Goal: Task Accomplishment & Management: Manage account settings

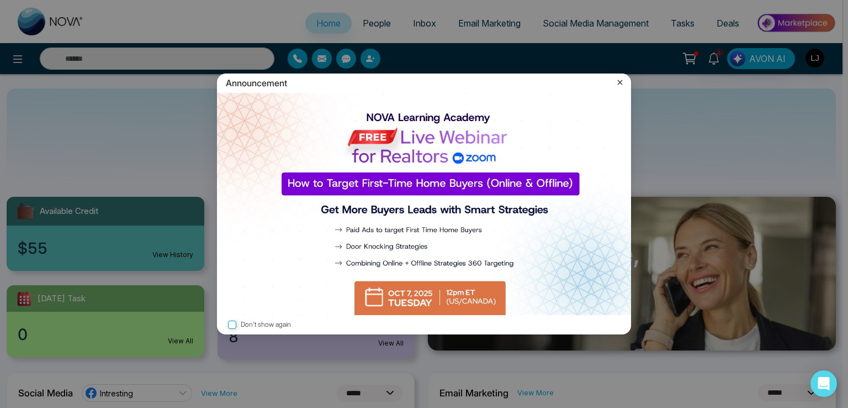
select select "*"
click at [614, 82] on div "Announcement" at bounding box center [424, 82] width 414 height 19
click at [620, 80] on icon at bounding box center [620, 82] width 11 height 11
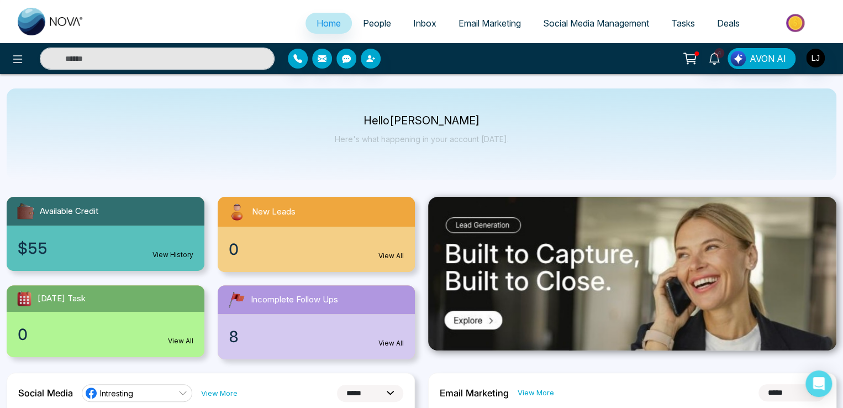
click at [685, 18] on span "Tasks" at bounding box center [683, 23] width 24 height 11
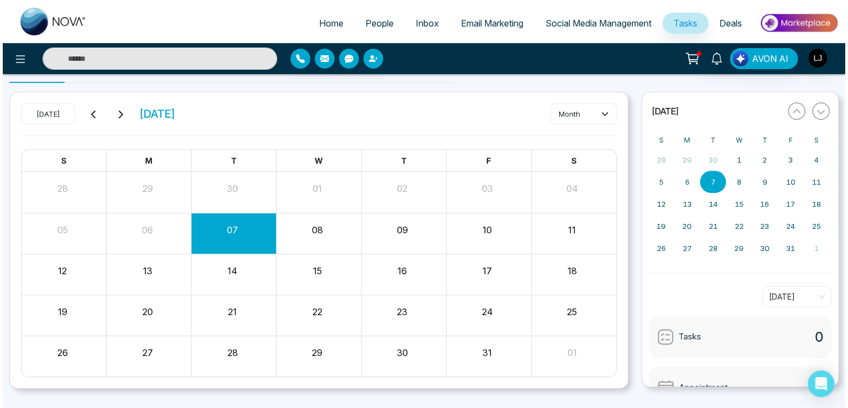
scroll to position [42, 0]
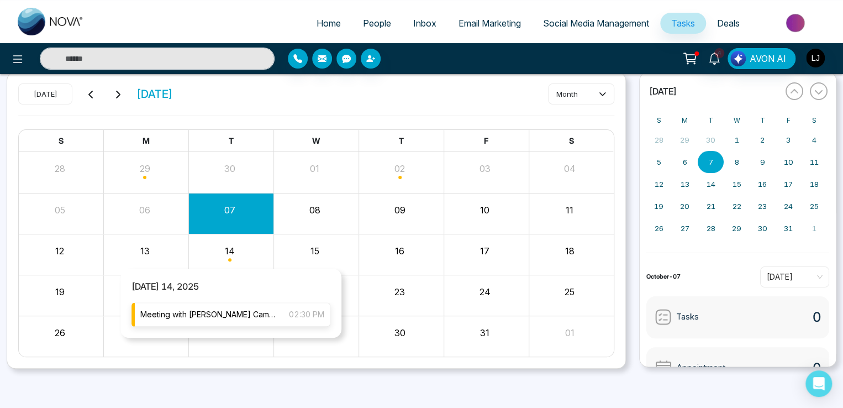
click at [221, 310] on span "Meeting with [PERSON_NAME] Campaign" at bounding box center [209, 314] width 138 height 12
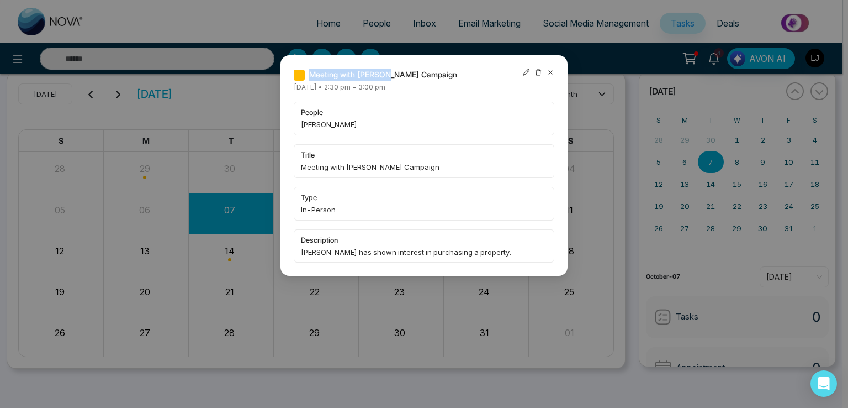
drag, startPoint x: 311, startPoint y: 73, endPoint x: 388, endPoint y: 78, distance: 76.4
click at [386, 73] on span "Meeting with [PERSON_NAME] Campaign" at bounding box center [383, 74] width 148 height 12
click at [552, 67] on div "Meeting with [PERSON_NAME] Campaign [DATE] • 2:30 pm - 3:00 pm people [PERSON_N…" at bounding box center [424, 165] width 287 height 220
click at [549, 71] on icon at bounding box center [550, 72] width 3 height 3
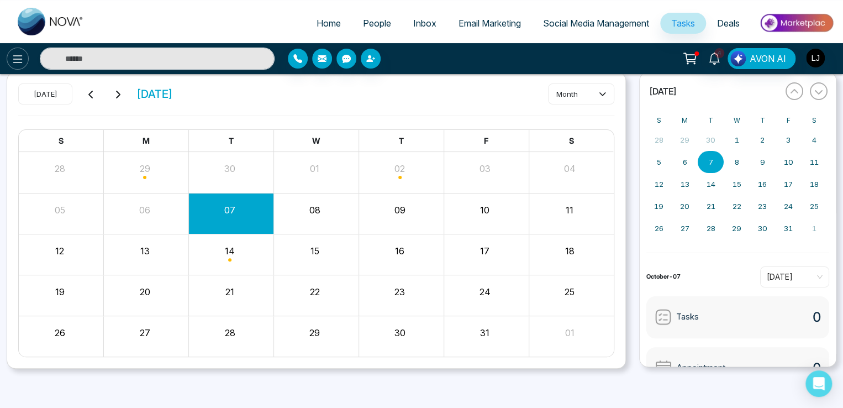
click at [19, 57] on icon at bounding box center [17, 58] width 13 height 13
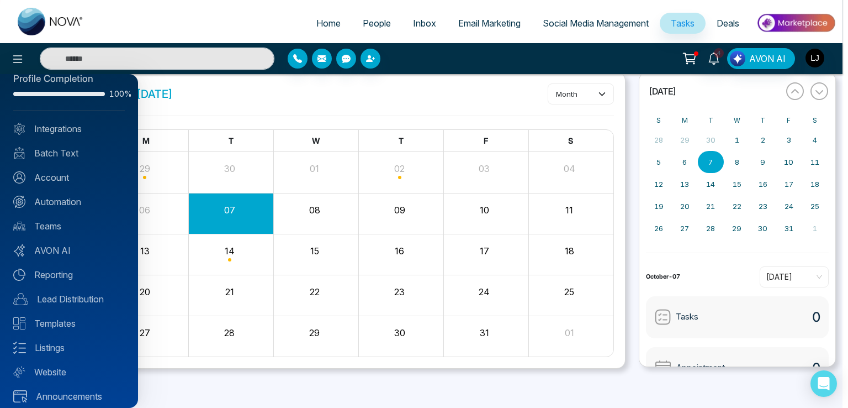
scroll to position [27, 0]
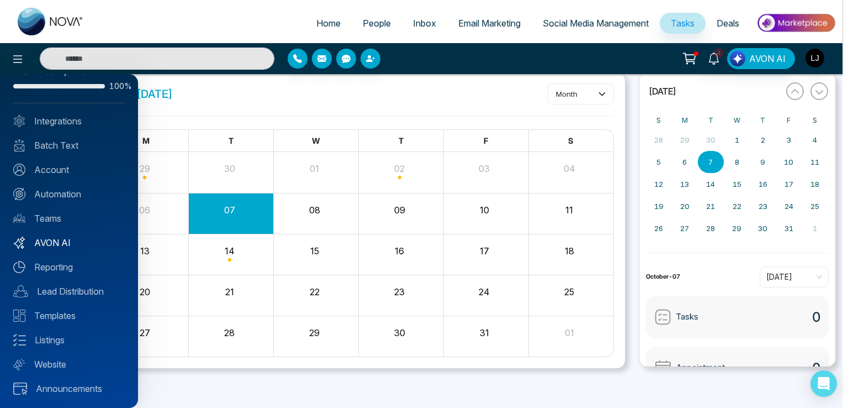
click at [53, 241] on link "AVON AI" at bounding box center [69, 242] width 112 height 13
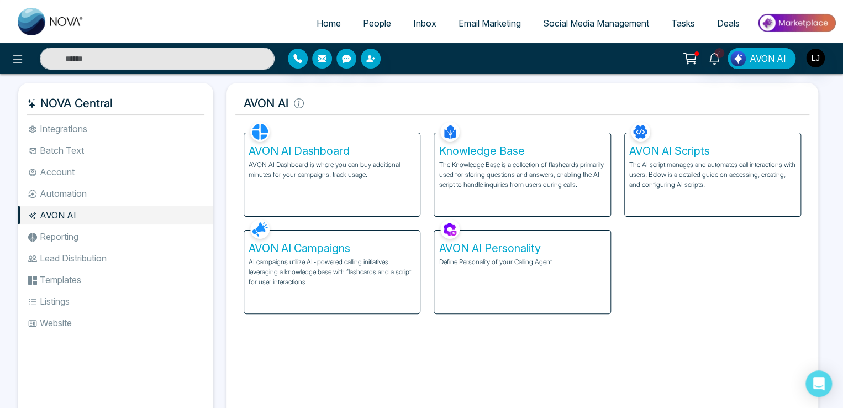
click at [340, 258] on p "AI campaigns utilize AI-powered calling initiatives, leveraging a knowledge bas…" at bounding box center [332, 272] width 167 height 30
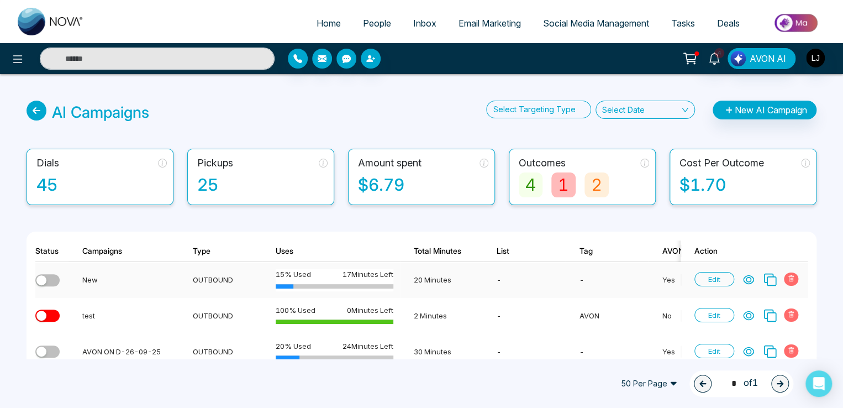
click at [750, 278] on icon at bounding box center [748, 280] width 10 height 8
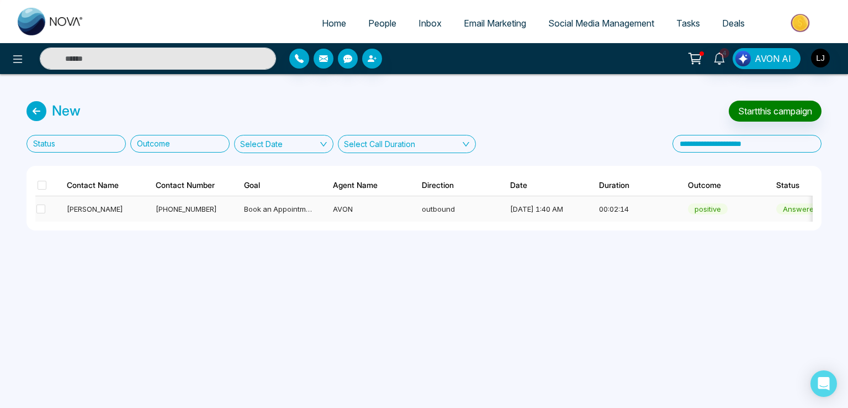
click at [271, 210] on span "Book an Appointment" at bounding box center [280, 208] width 73 height 9
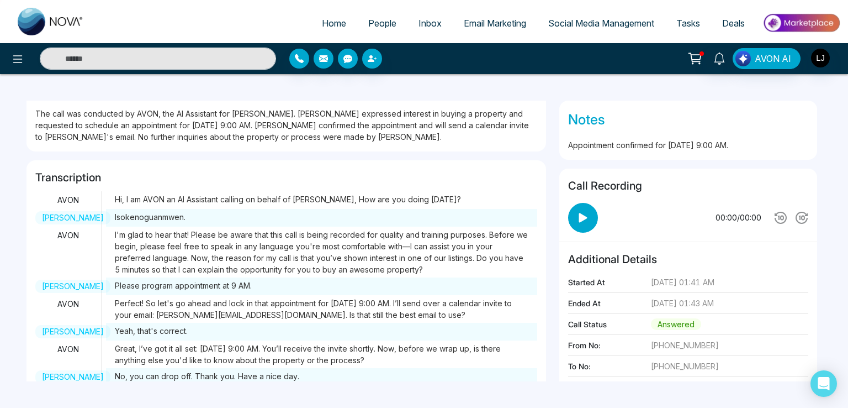
scroll to position [67, 0]
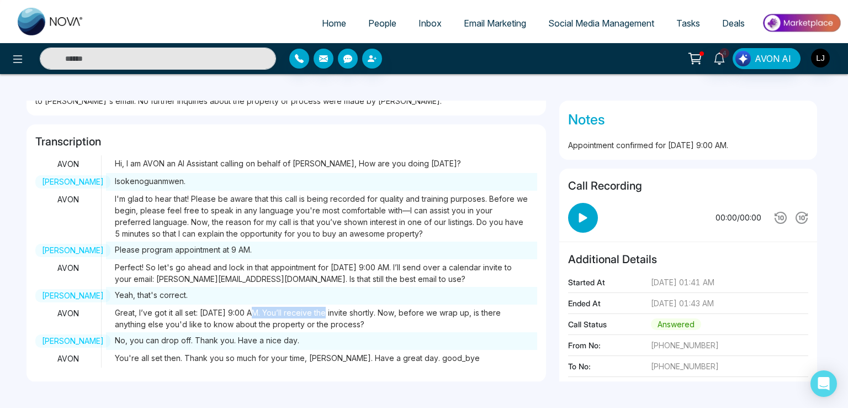
drag, startPoint x: 254, startPoint y: 314, endPoint x: 331, endPoint y: 313, distance: 76.8
click at [331, 313] on span "Great, I’ve got it all set: [DATE] 9:00 AM. You’ll receive the invite shortly. …" at bounding box center [321, 318] width 431 height 28
click at [232, 314] on span "Great, I’ve got it all set: [DATE] 9:00 AM. You’ll receive the invite shortly. …" at bounding box center [321, 318] width 431 height 28
drag, startPoint x: 235, startPoint y: 313, endPoint x: 284, endPoint y: 313, distance: 49.2
click at [284, 313] on span "Great, I’ve got it all set: [DATE] 9:00 AM. You’ll receive the invite shortly. …" at bounding box center [321, 318] width 431 height 28
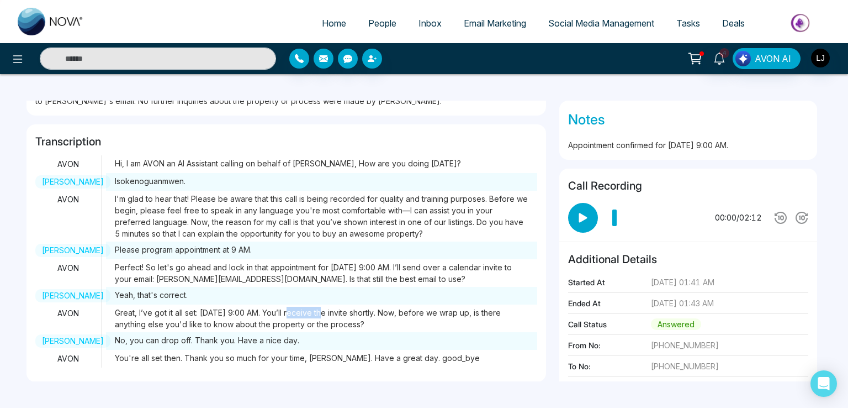
drag, startPoint x: 294, startPoint y: 312, endPoint x: 327, endPoint y: 312, distance: 33.1
click at [327, 312] on span "Great, I’ve got it all set: [DATE] 9:00 AM. You’ll receive the invite shortly. …" at bounding box center [321, 318] width 431 height 28
click at [691, 27] on span "Tasks" at bounding box center [688, 23] width 24 height 11
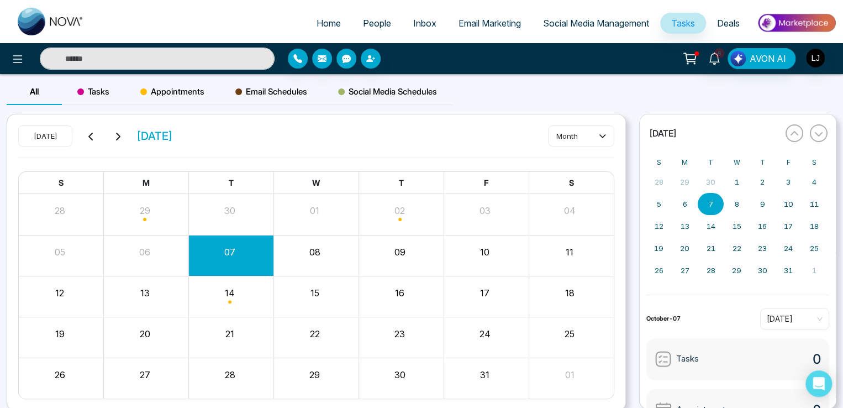
click at [229, 300] on span "Month View" at bounding box center [229, 301] width 3 height 3
click at [181, 94] on span "Appointments" at bounding box center [172, 91] width 64 height 13
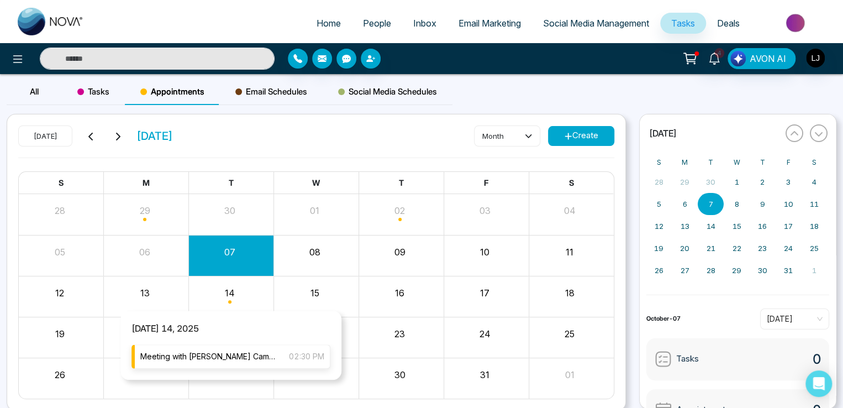
click at [201, 357] on span "Meeting with [PERSON_NAME] Campaign" at bounding box center [209, 356] width 138 height 12
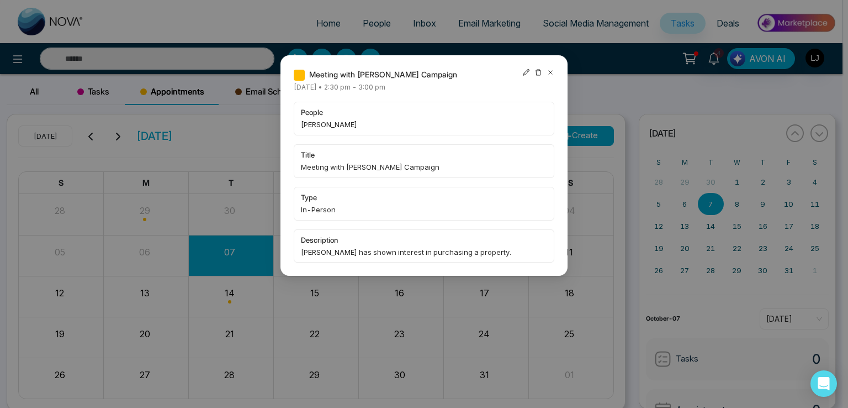
drag, startPoint x: 391, startPoint y: 87, endPoint x: 409, endPoint y: 87, distance: 17.7
click at [385, 87] on span "[DATE] • 2:30 pm - 3:00 pm" at bounding box center [340, 87] width 92 height 8
click at [550, 68] on icon at bounding box center [551, 72] width 8 height 8
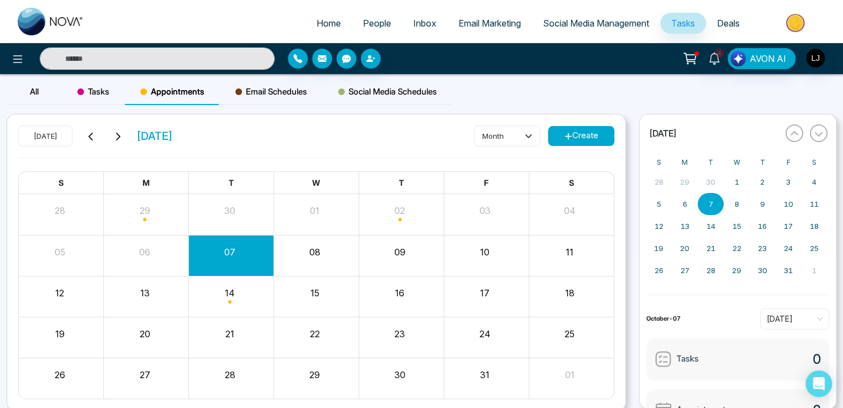
click at [369, 14] on link "People" at bounding box center [377, 23] width 50 height 21
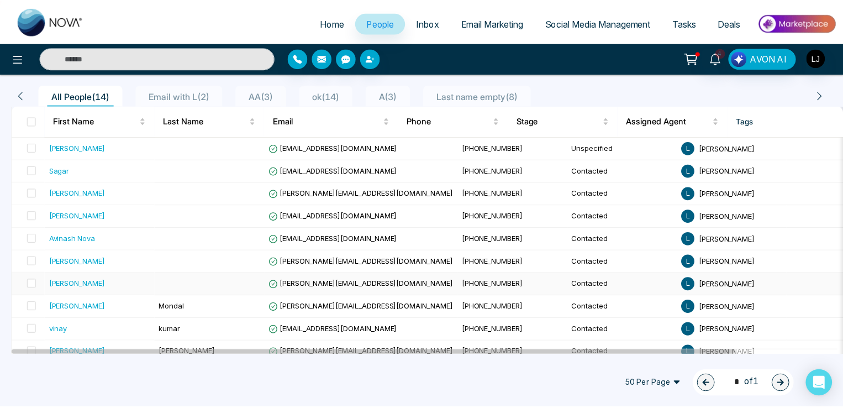
scroll to position [110, 0]
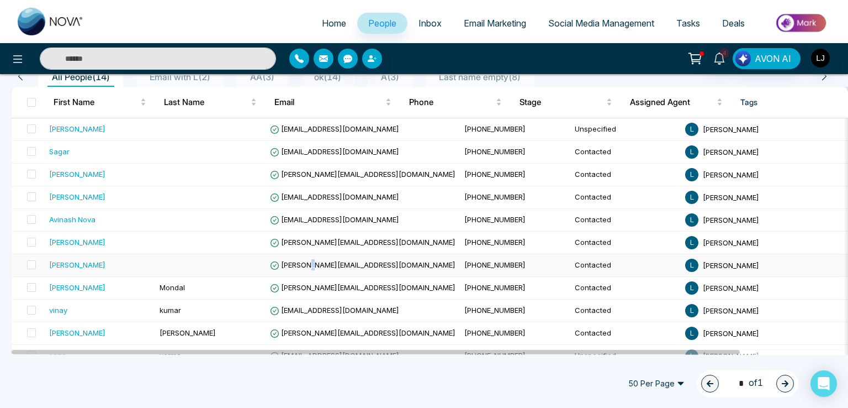
click at [314, 260] on span "[PERSON_NAME][EMAIL_ADDRESS][DOMAIN_NAME]" at bounding box center [363, 264] width 186 height 9
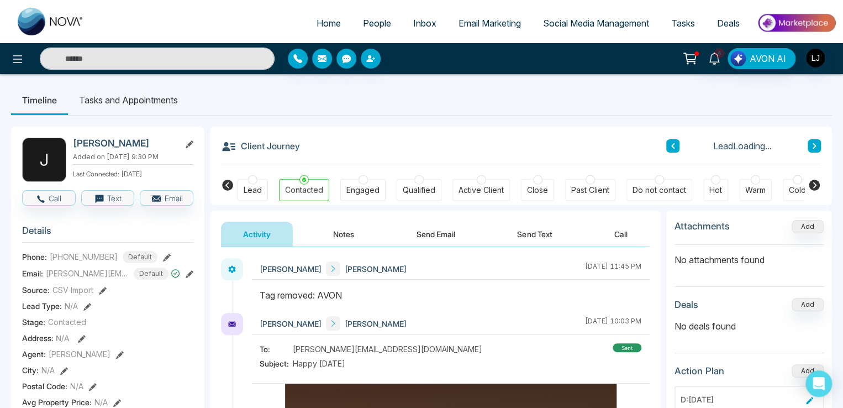
click at [635, 232] on button "Call" at bounding box center [620, 233] width 57 height 25
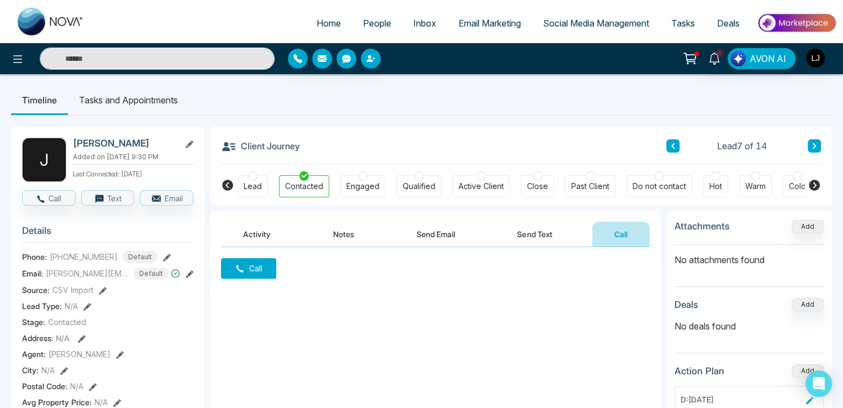
click at [257, 265] on button "Call" at bounding box center [248, 268] width 55 height 20
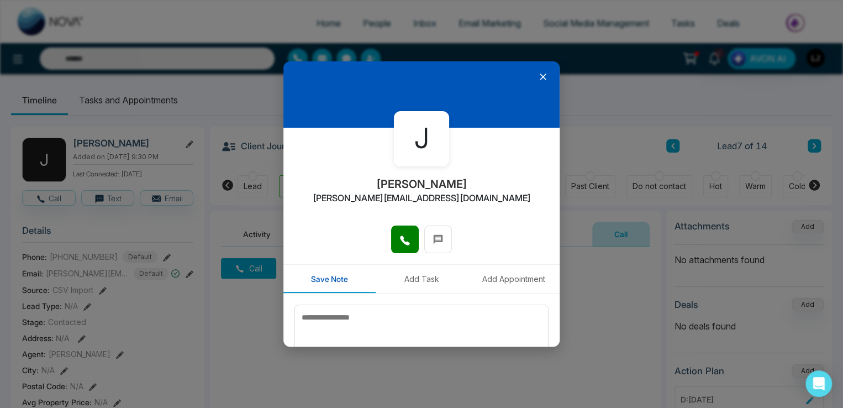
click at [537, 67] on div at bounding box center [421, 94] width 276 height 66
click at [399, 245] on icon at bounding box center [404, 240] width 11 height 11
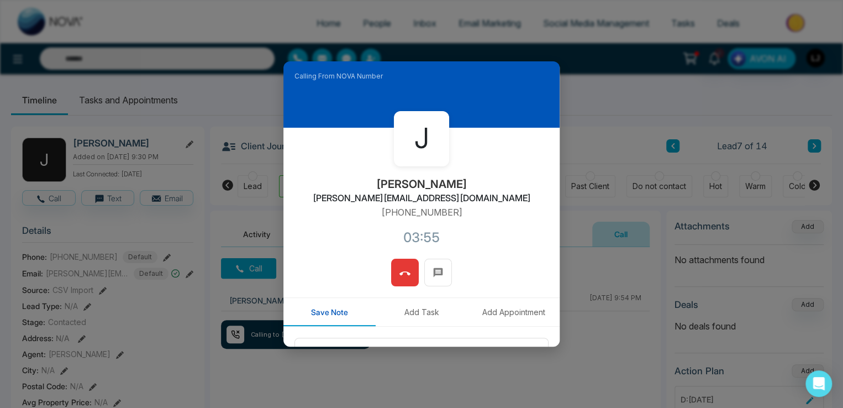
click at [399, 268] on icon at bounding box center [404, 273] width 11 height 11
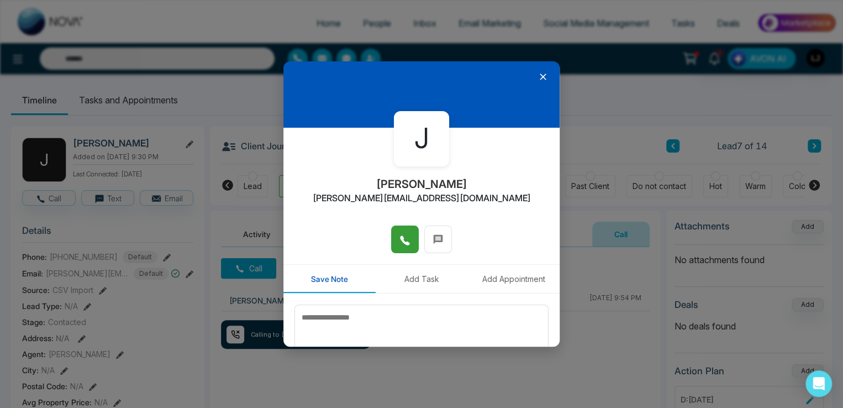
click at [537, 77] on icon at bounding box center [542, 76] width 11 height 11
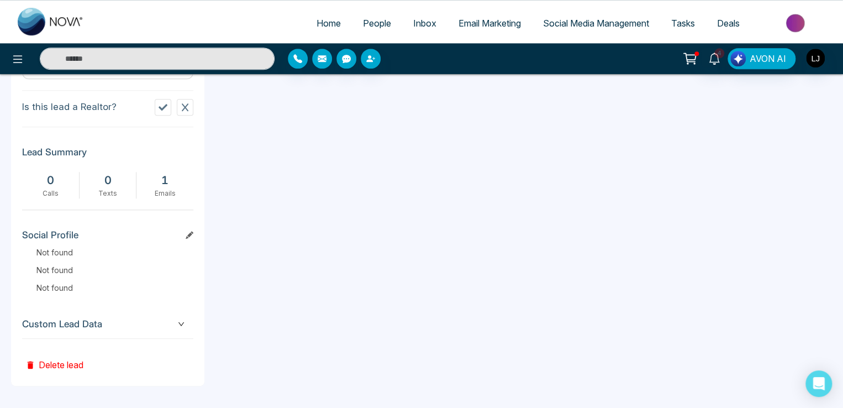
scroll to position [515, 0]
click at [57, 363] on button "Delete lead" at bounding box center [54, 357] width 65 height 36
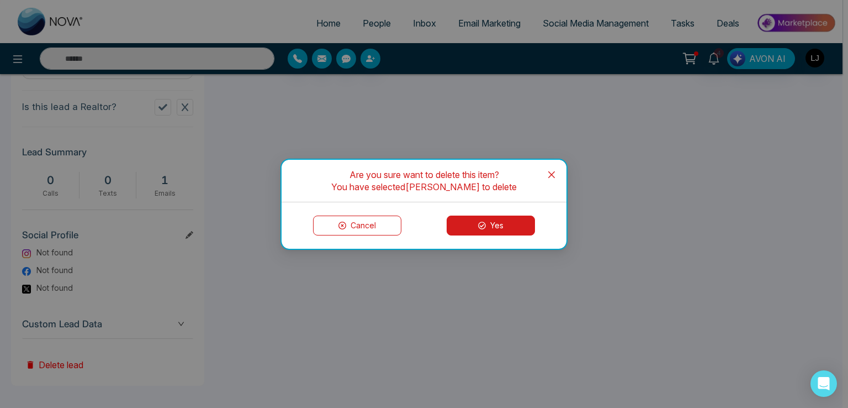
click at [488, 221] on button "Yes" at bounding box center [491, 225] width 88 height 20
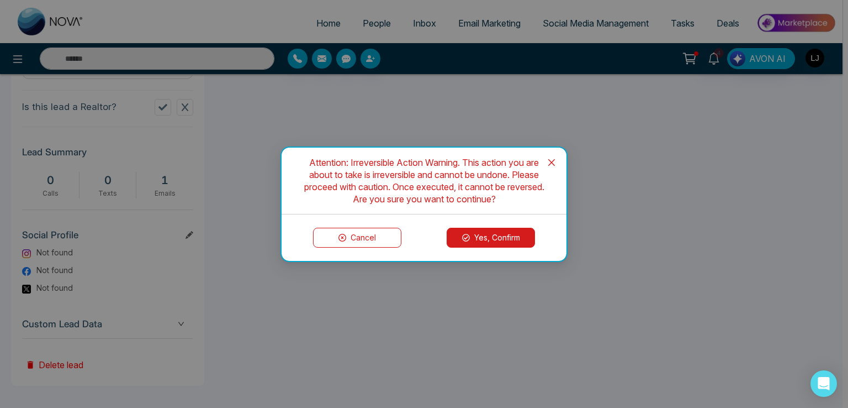
click at [486, 237] on button "Yes, Confirm" at bounding box center [491, 238] width 88 height 20
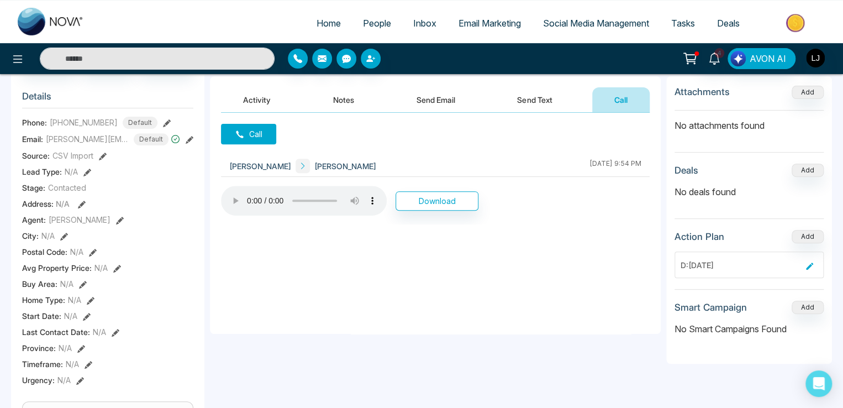
scroll to position [331, 0]
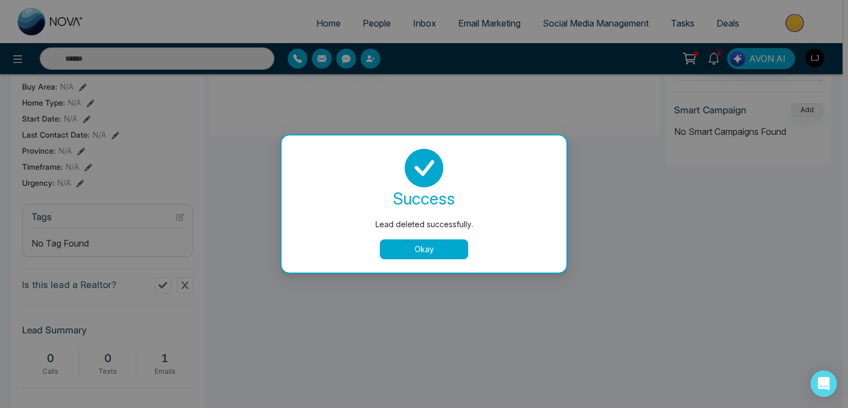
click at [394, 249] on button "Okay" at bounding box center [424, 249] width 88 height 20
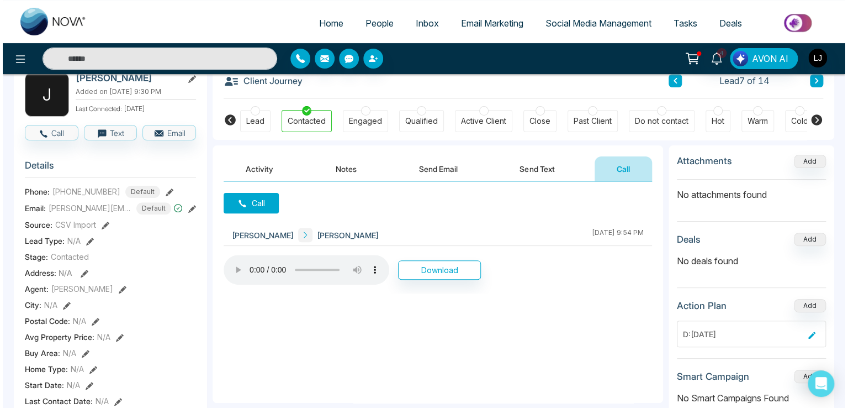
scroll to position [0, 0]
